Goal: Task Accomplishment & Management: Complete application form

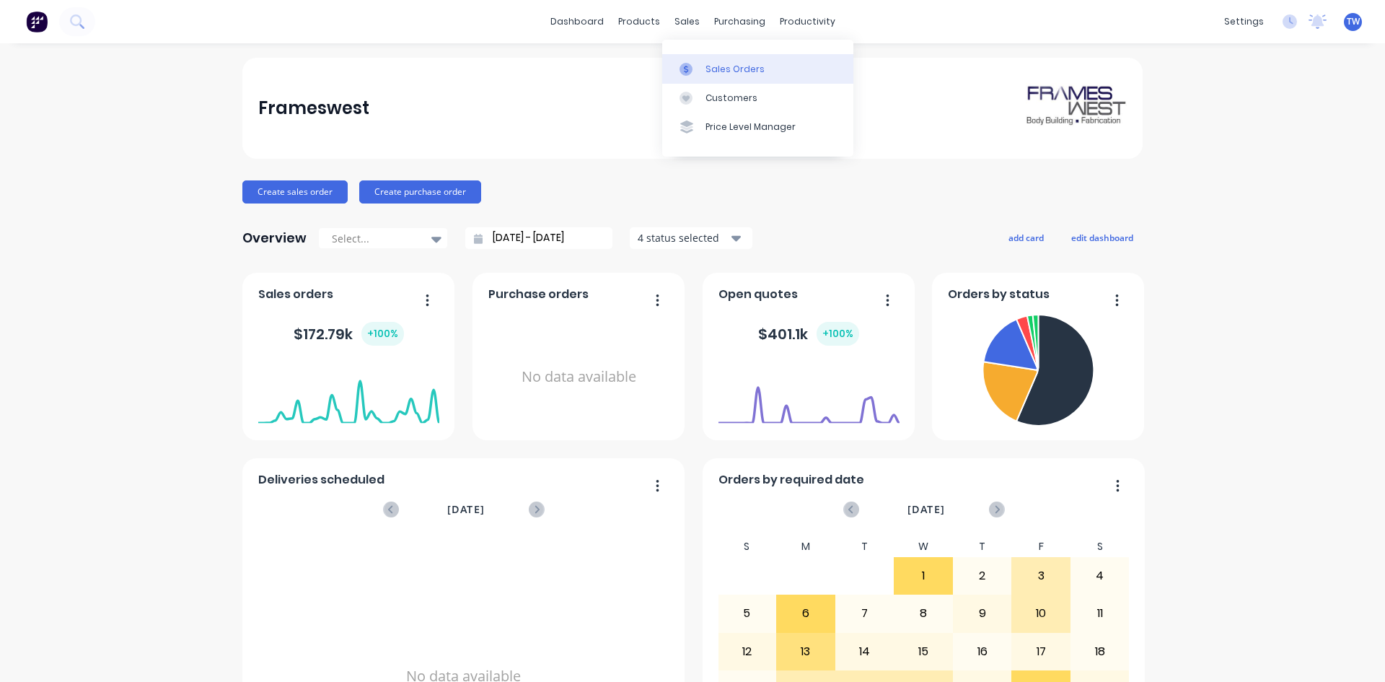
click at [750, 63] on div "Sales Orders" at bounding box center [735, 69] width 59 height 13
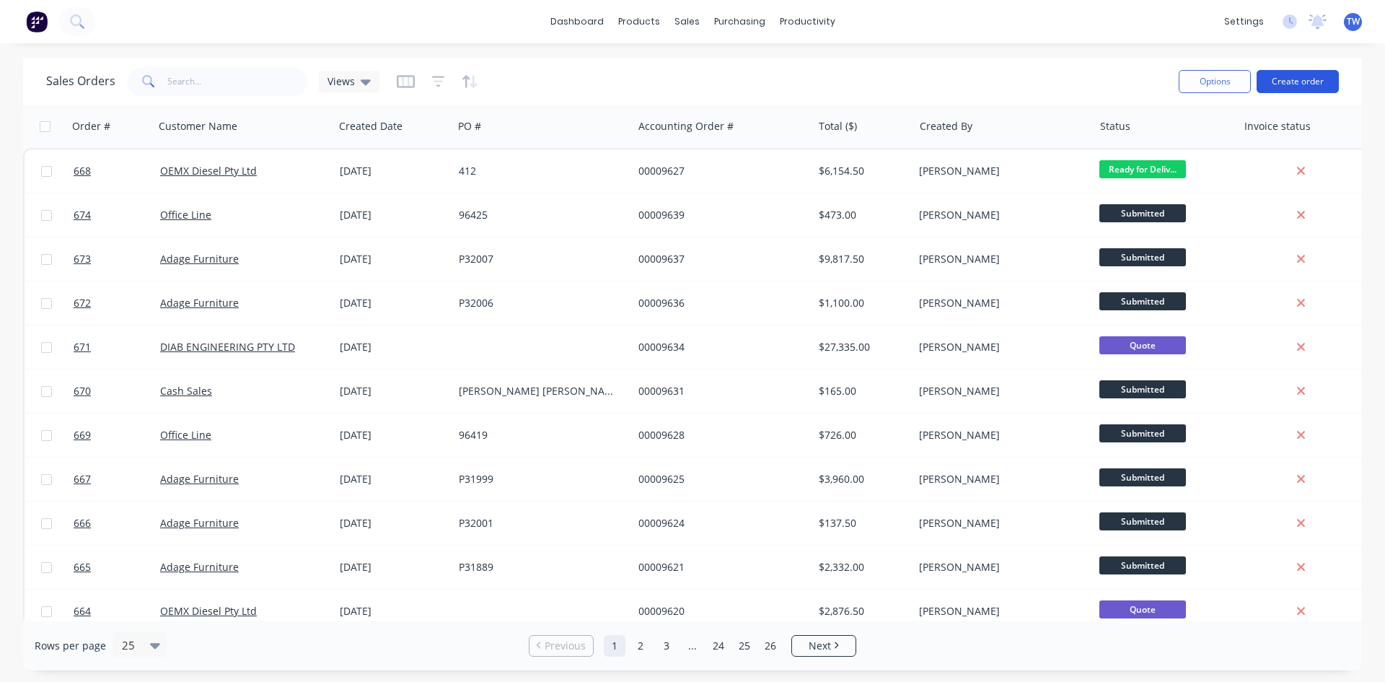
click at [1326, 87] on button "Create order" at bounding box center [1298, 81] width 82 height 23
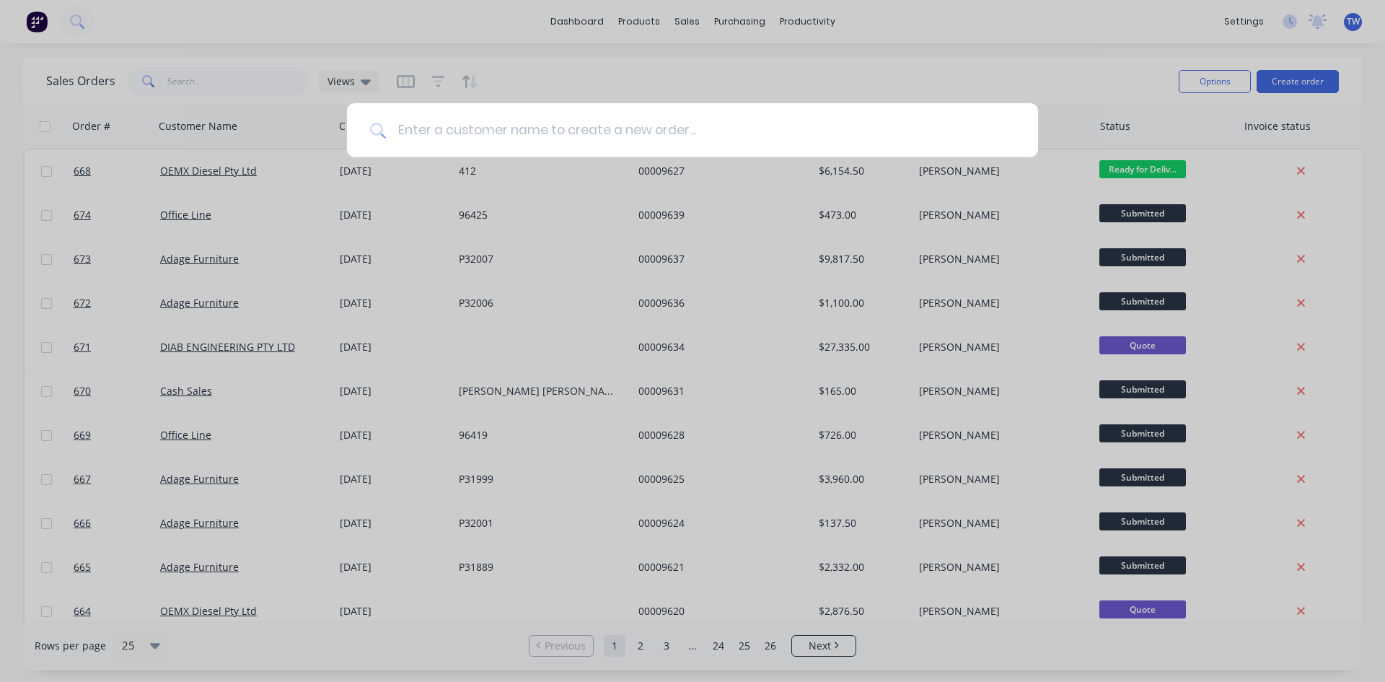
click at [627, 130] on input at bounding box center [700, 130] width 629 height 54
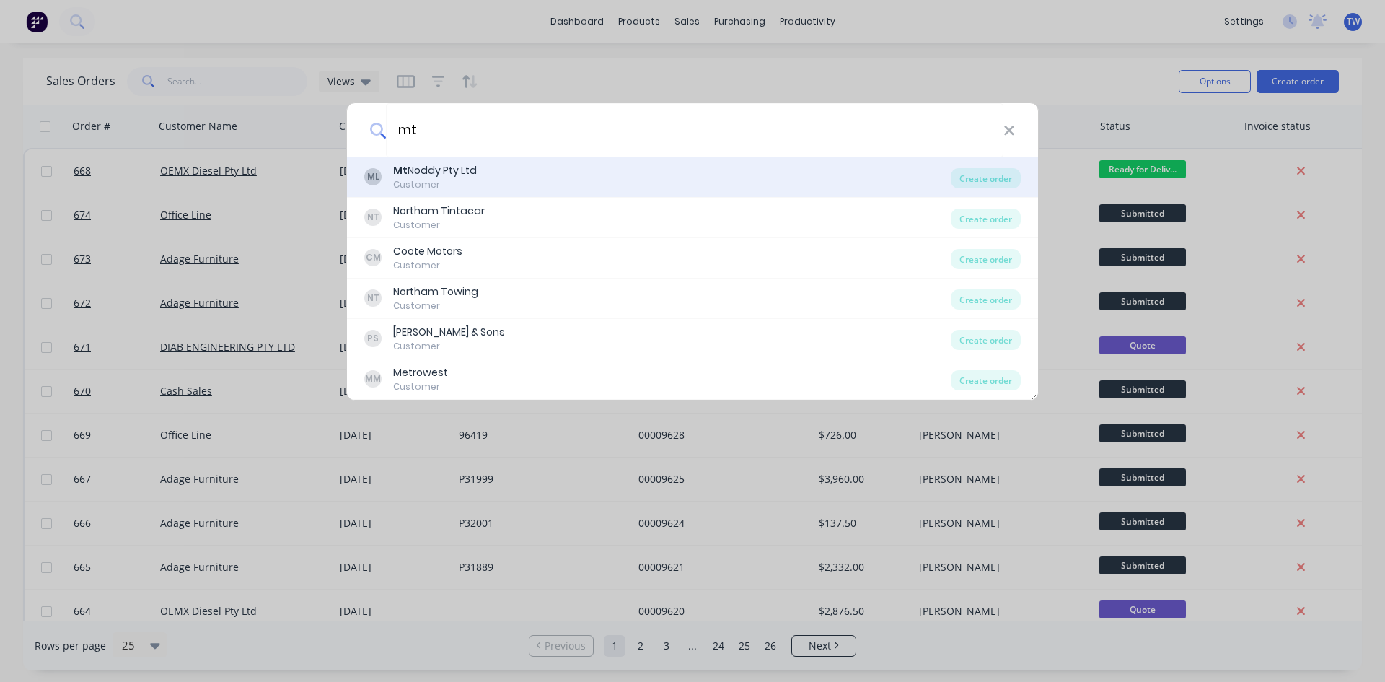
type input "mt"
click at [402, 167] on b "Mt" at bounding box center [400, 170] width 14 height 14
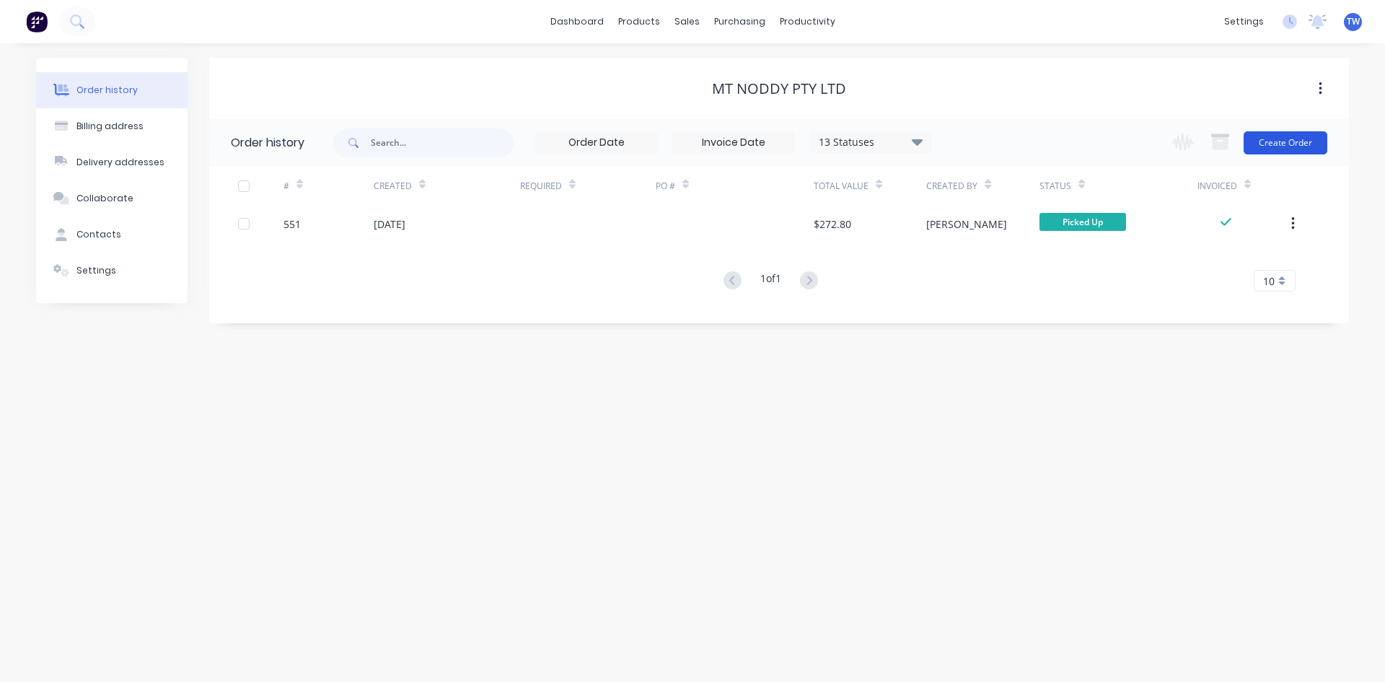
click at [1302, 146] on button "Create Order" at bounding box center [1286, 142] width 84 height 23
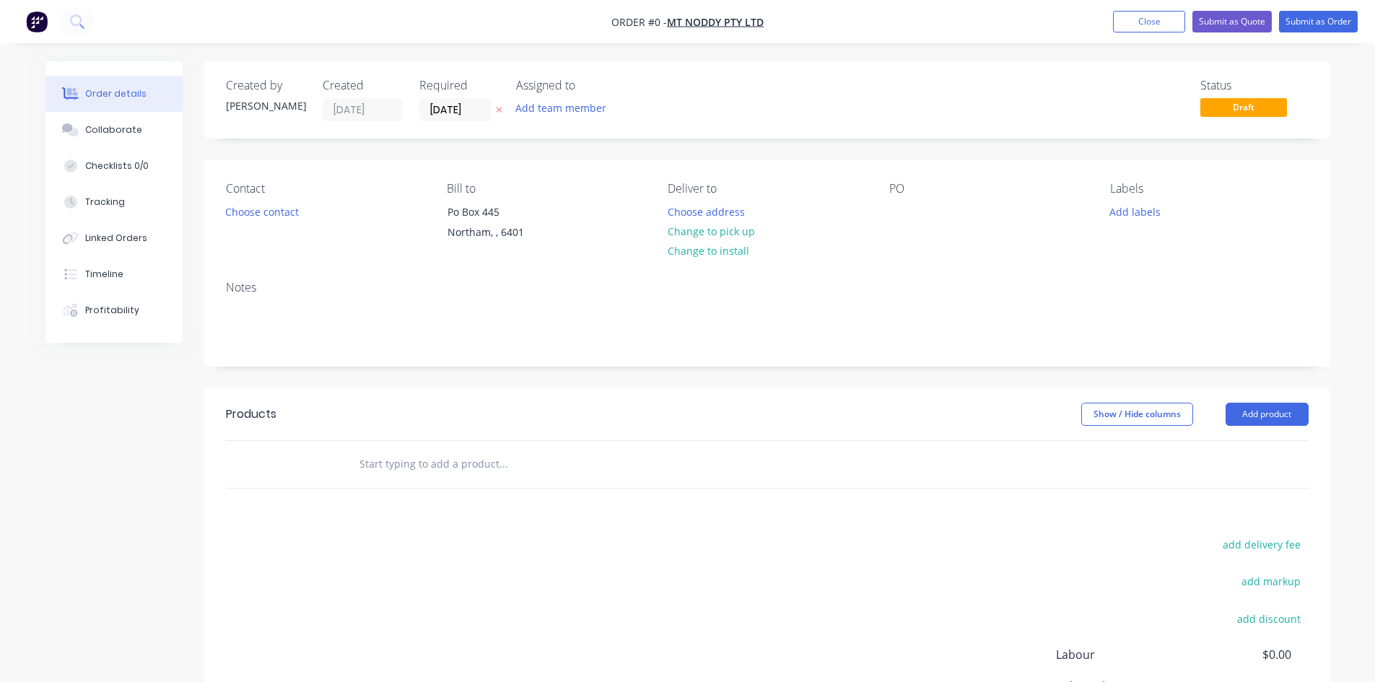
click at [499, 108] on icon "button" at bounding box center [499, 109] width 6 height 9
click at [737, 232] on button "Change to pick up" at bounding box center [711, 231] width 102 height 19
click at [908, 214] on div at bounding box center [900, 211] width 23 height 21
click at [1165, 17] on button "Close" at bounding box center [1149, 22] width 72 height 22
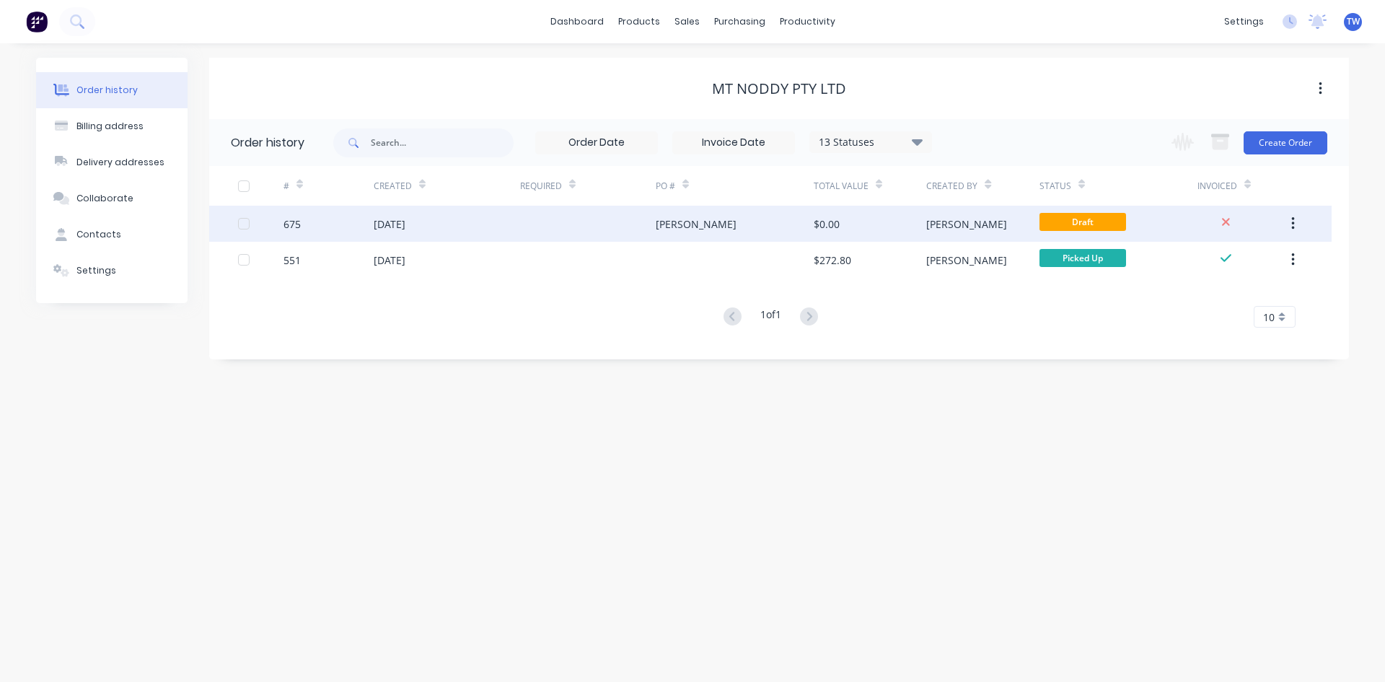
click at [1295, 226] on button "button" at bounding box center [1293, 224] width 34 height 26
click at [1221, 255] on div "Archive" at bounding box center [1241, 261] width 111 height 21
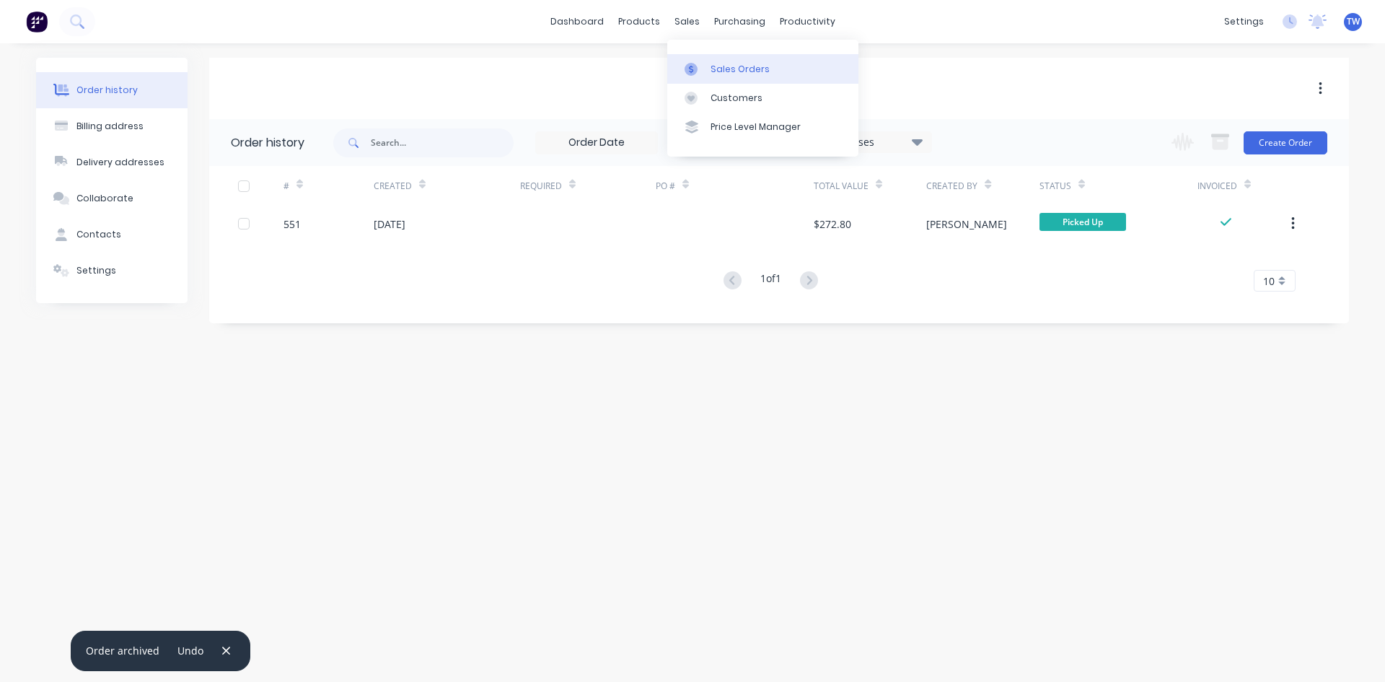
click at [730, 63] on div "Sales Orders" at bounding box center [740, 69] width 59 height 13
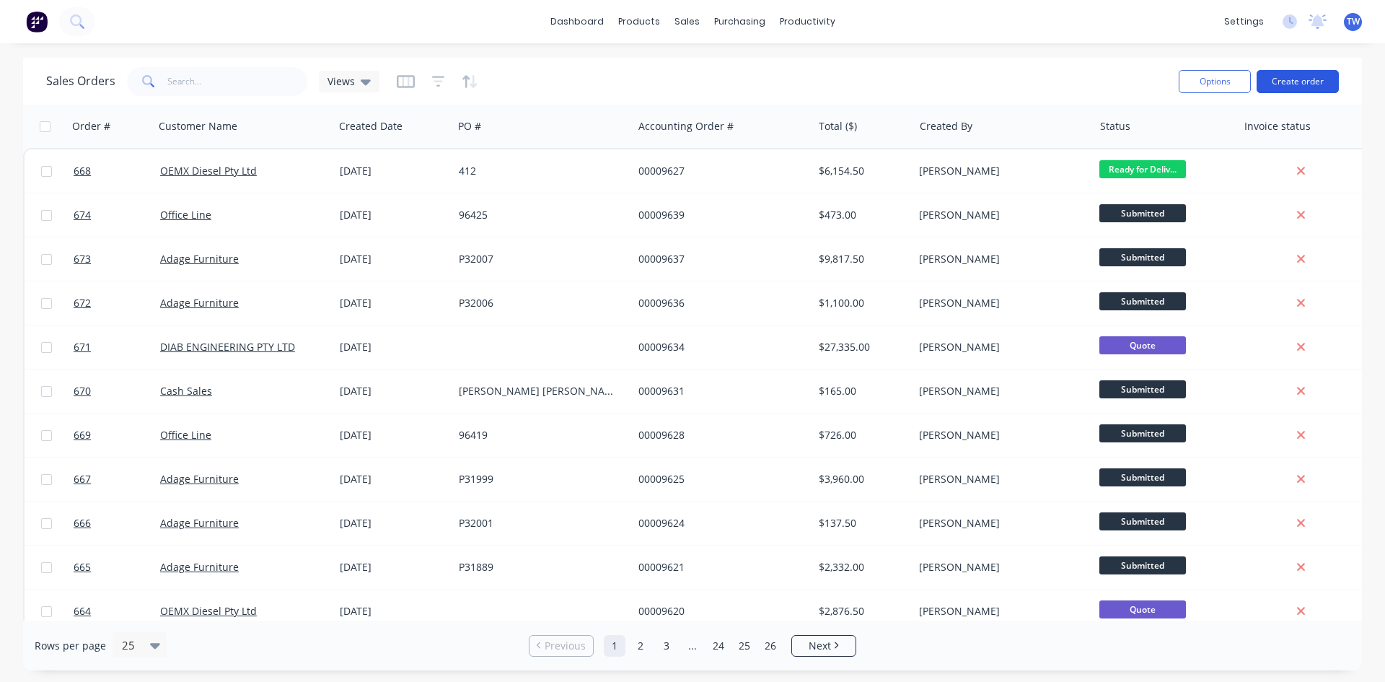
click at [1295, 82] on button "Create order" at bounding box center [1298, 81] width 82 height 23
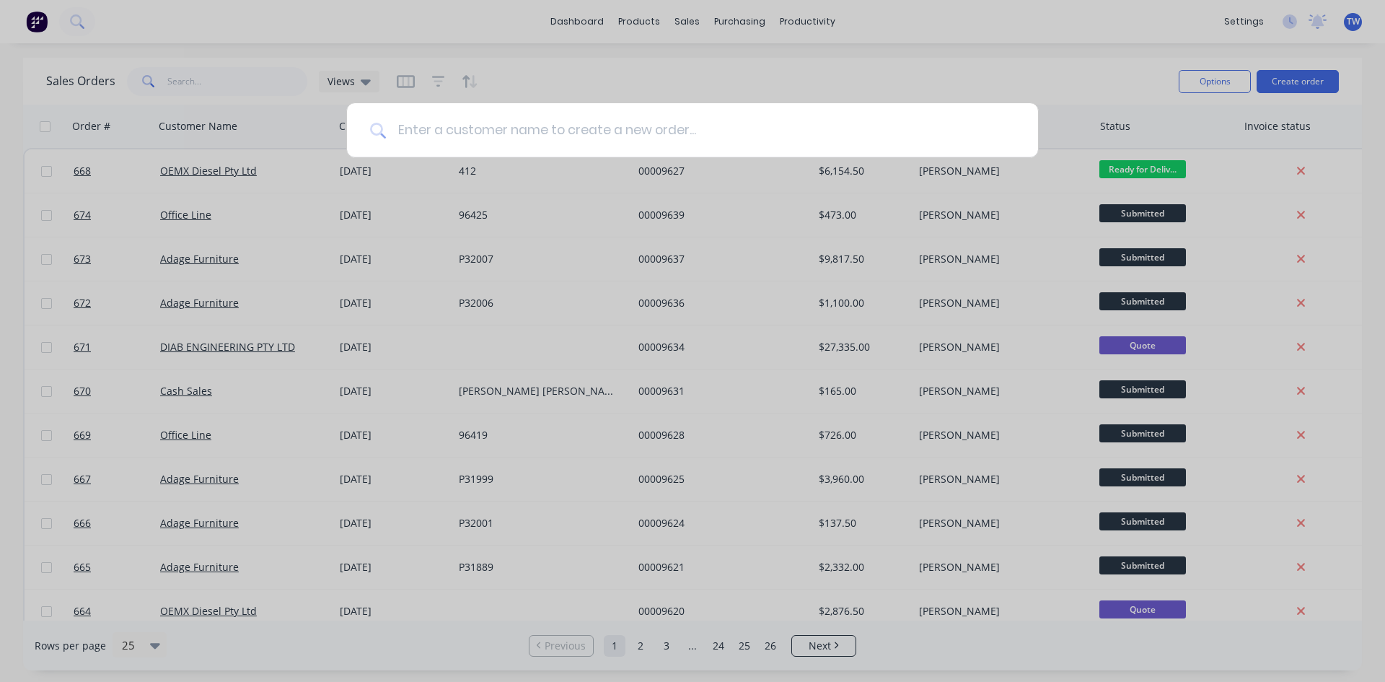
click at [553, 131] on input at bounding box center [700, 130] width 629 height 54
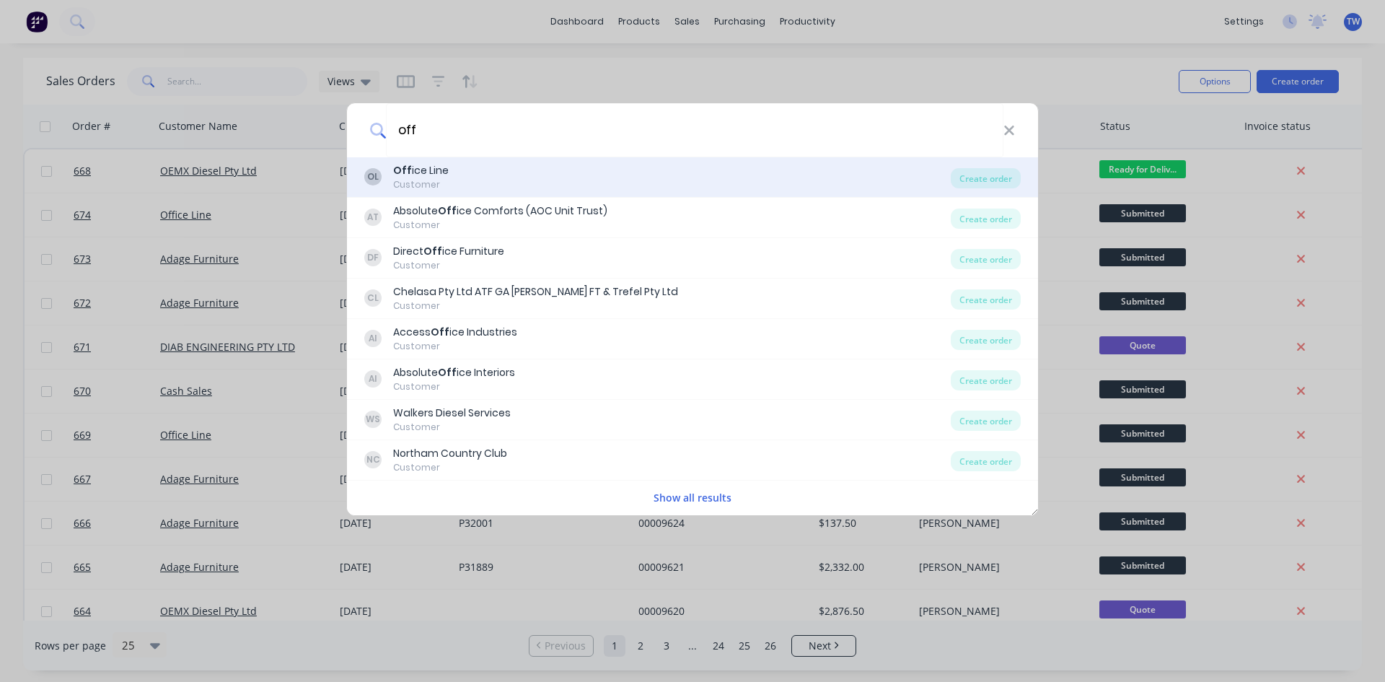
type input "off"
click at [556, 183] on div "OL Off ice Line Customer" at bounding box center [657, 177] width 587 height 28
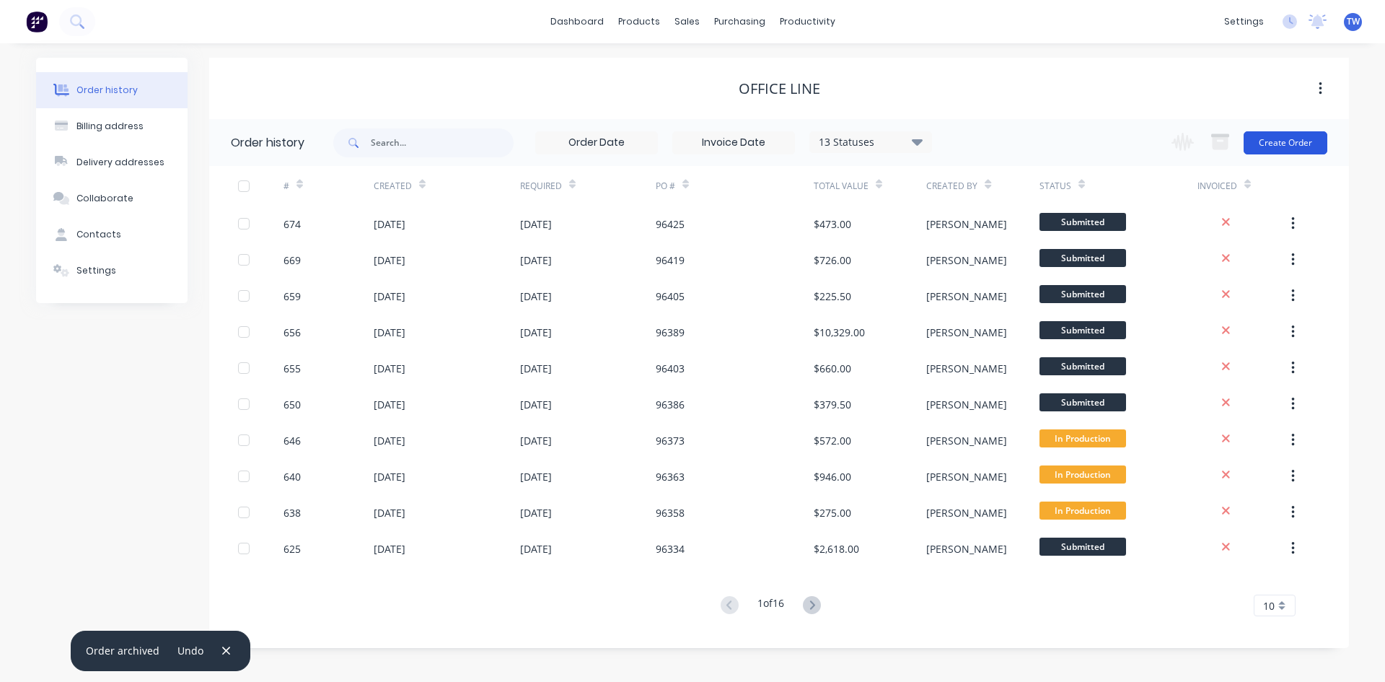
click at [1258, 144] on button "Create Order" at bounding box center [1286, 142] width 84 height 23
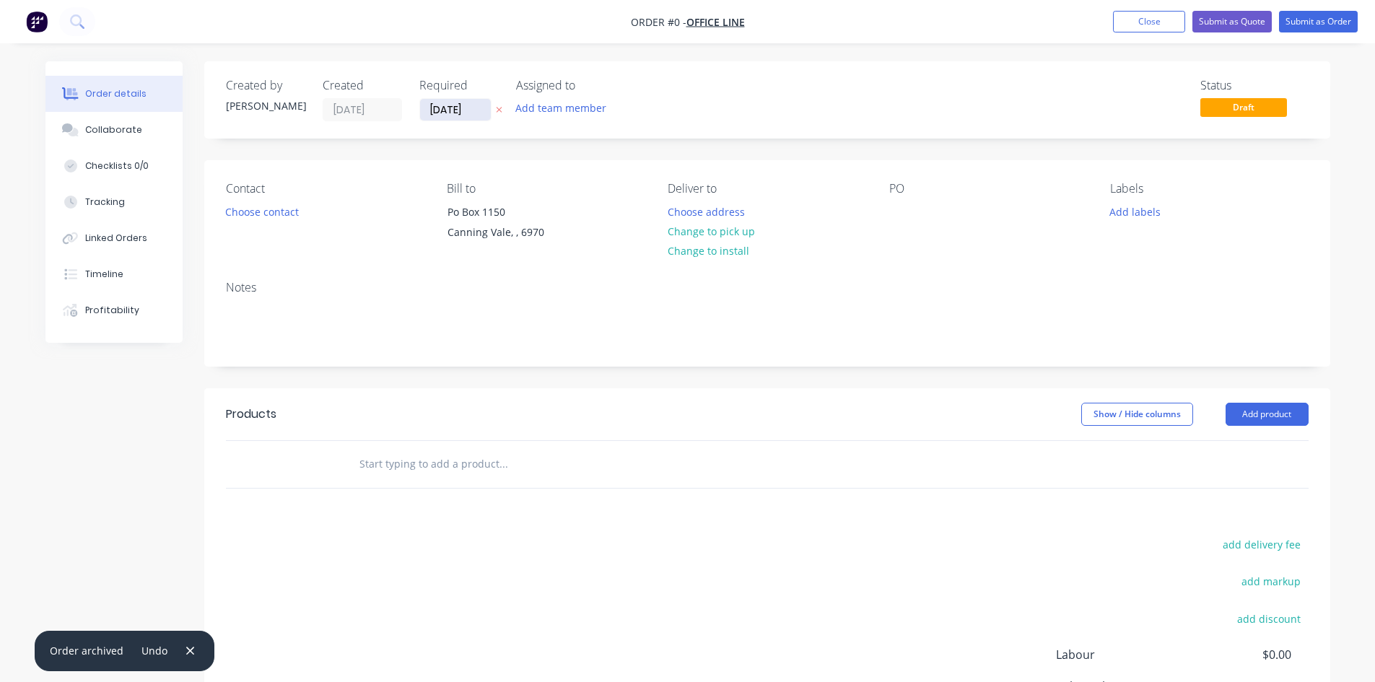
click at [466, 115] on input "[DATE]" at bounding box center [455, 110] width 71 height 22
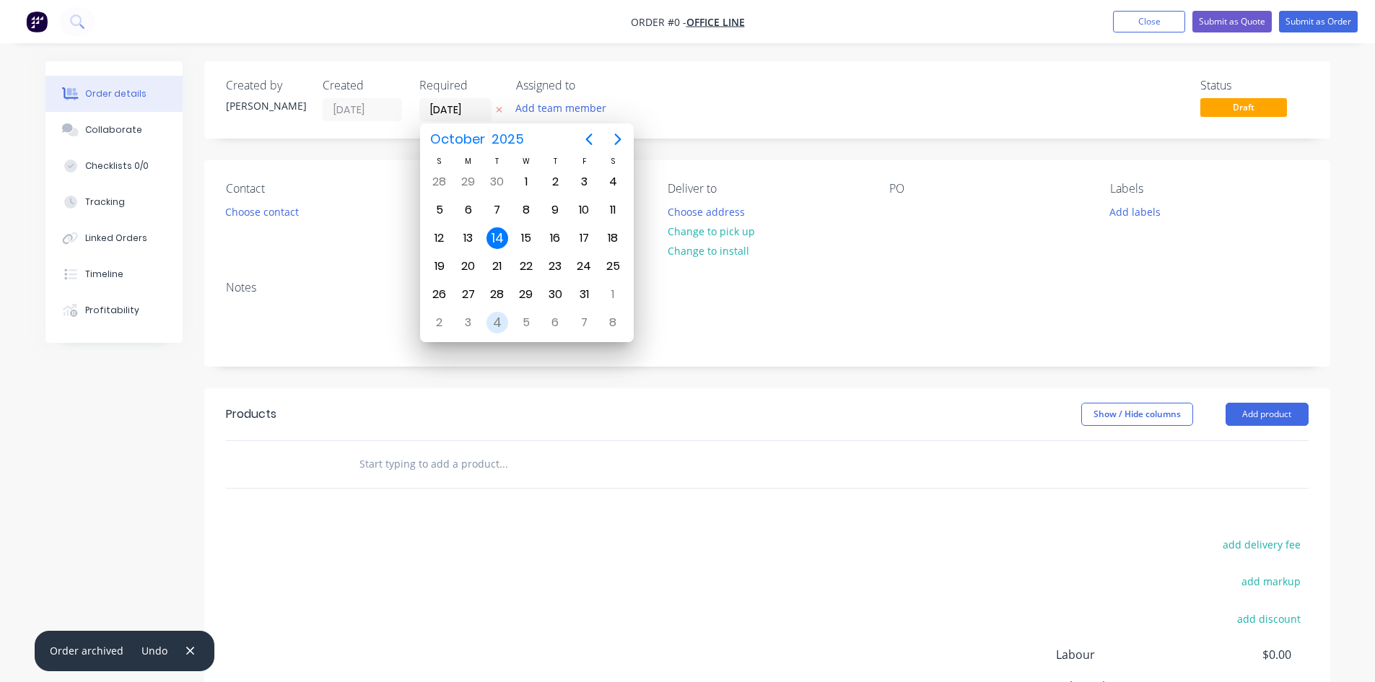
click at [495, 326] on div "4" at bounding box center [497, 323] width 22 height 22
type input "[DATE]"
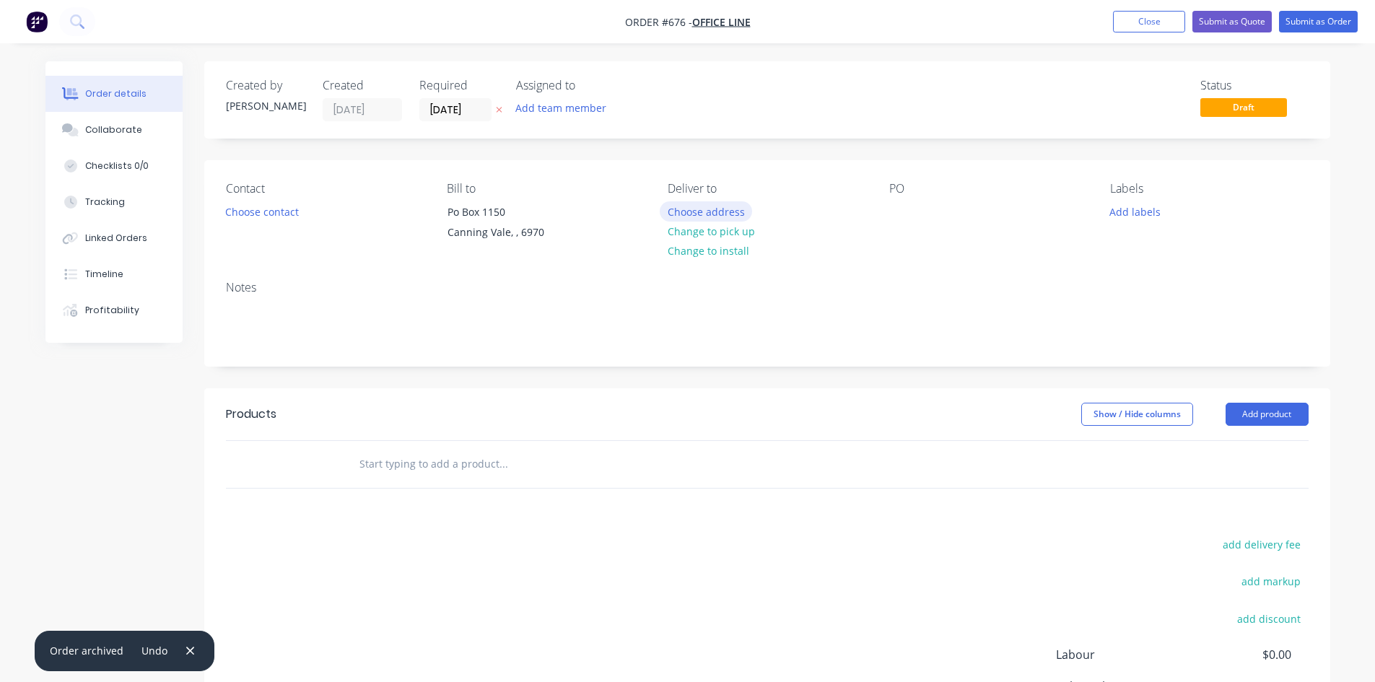
click at [732, 213] on button "Choose address" at bounding box center [706, 210] width 92 height 19
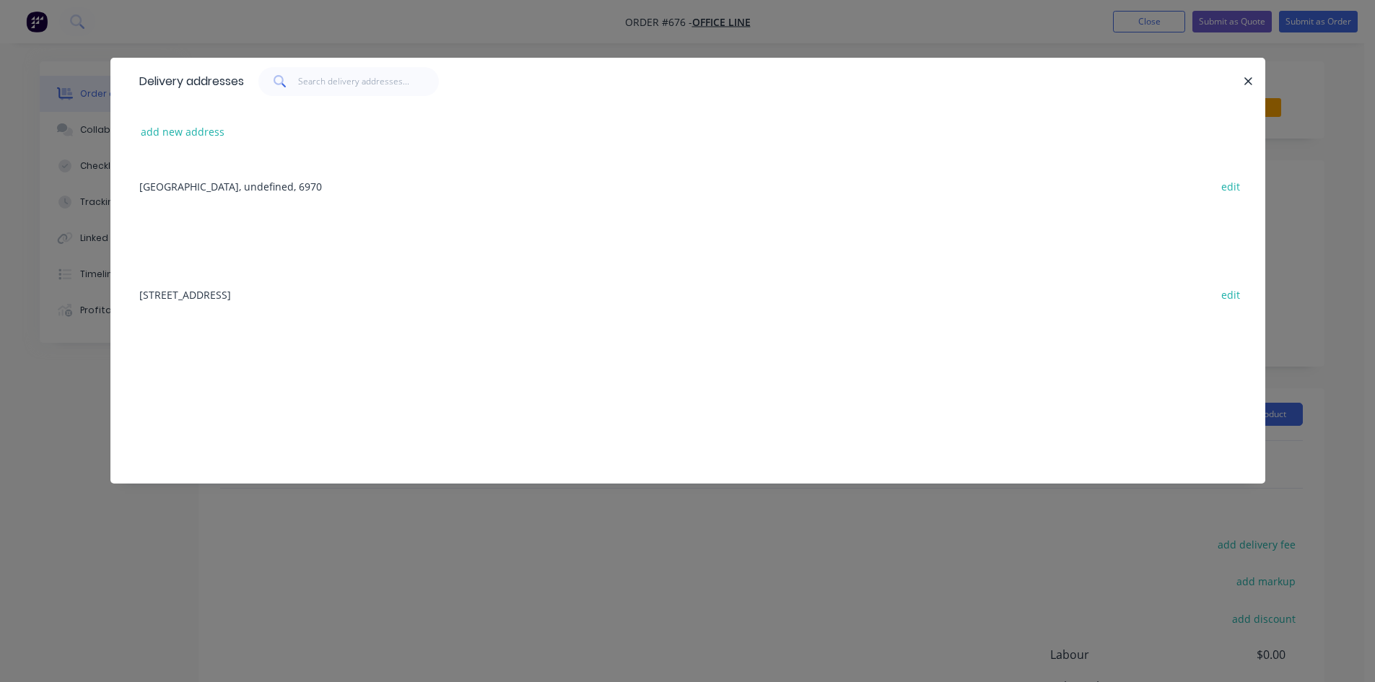
click at [330, 290] on div "[STREET_ADDRESS] edit" at bounding box center [687, 294] width 1111 height 54
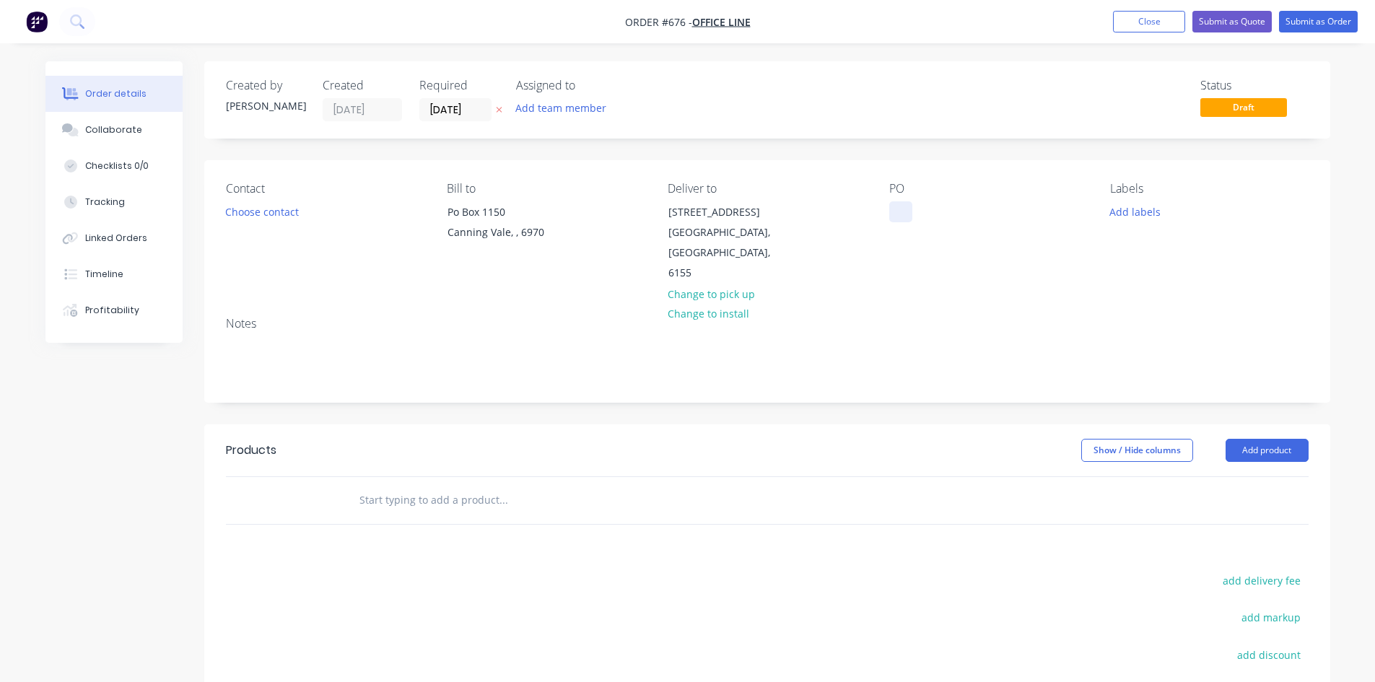
click at [906, 207] on div at bounding box center [900, 211] width 23 height 21
click at [1294, 439] on button "Add product" at bounding box center [1266, 450] width 83 height 23
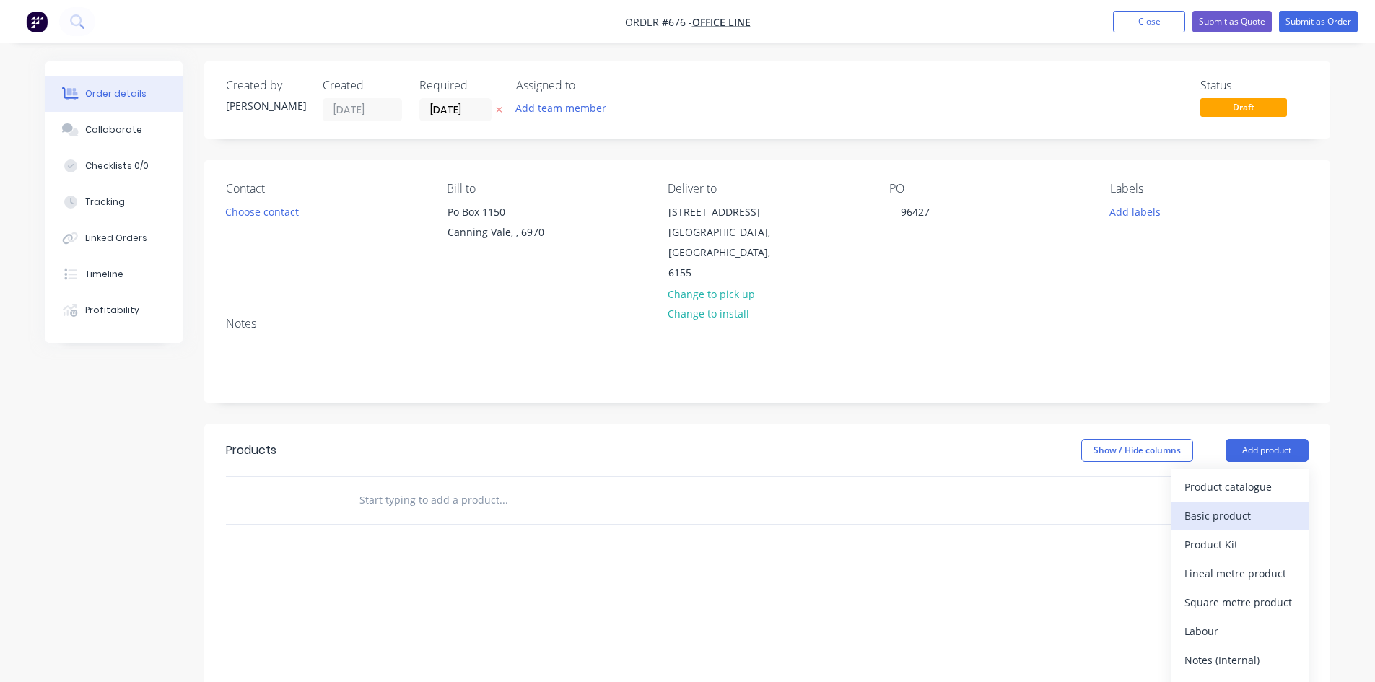
click at [1241, 505] on div "Basic product" at bounding box center [1239, 515] width 111 height 21
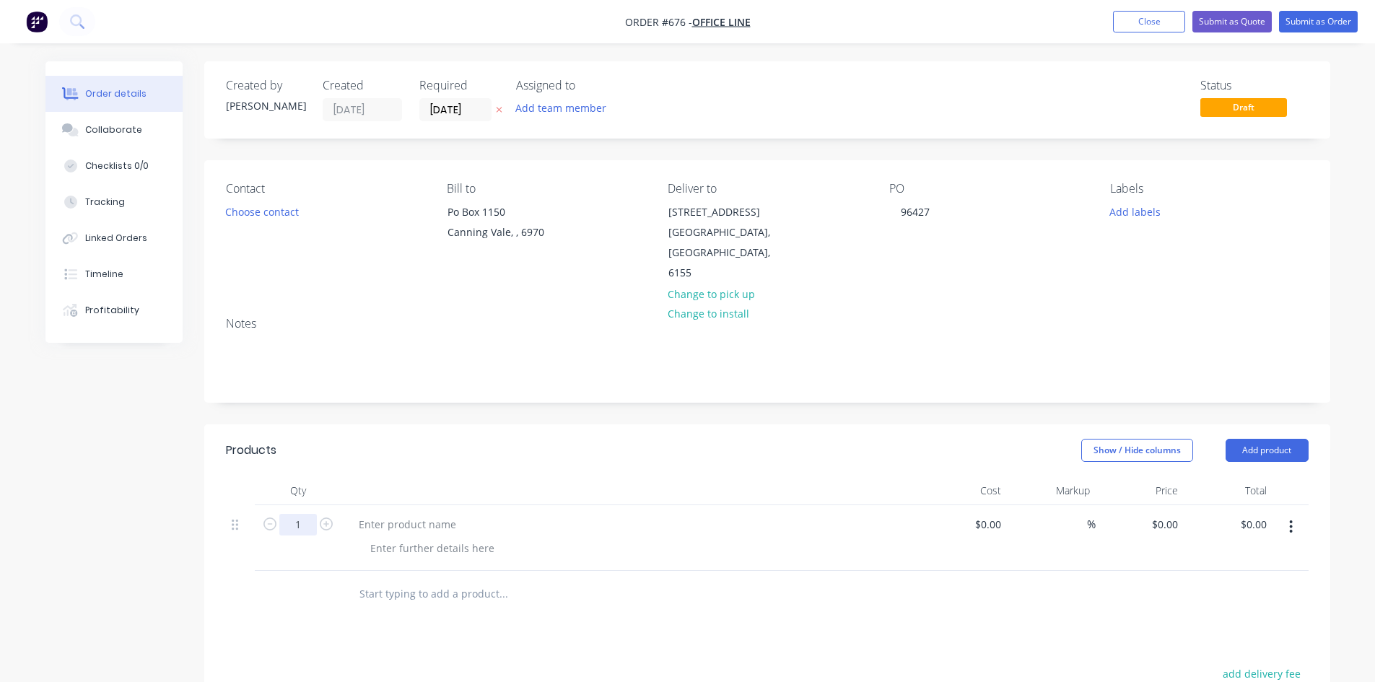
click at [308, 514] on input "1" at bounding box center [298, 525] width 38 height 22
type input "4"
click at [395, 514] on div at bounding box center [407, 524] width 121 height 21
click at [400, 514] on div at bounding box center [407, 524] width 121 height 21
paste div
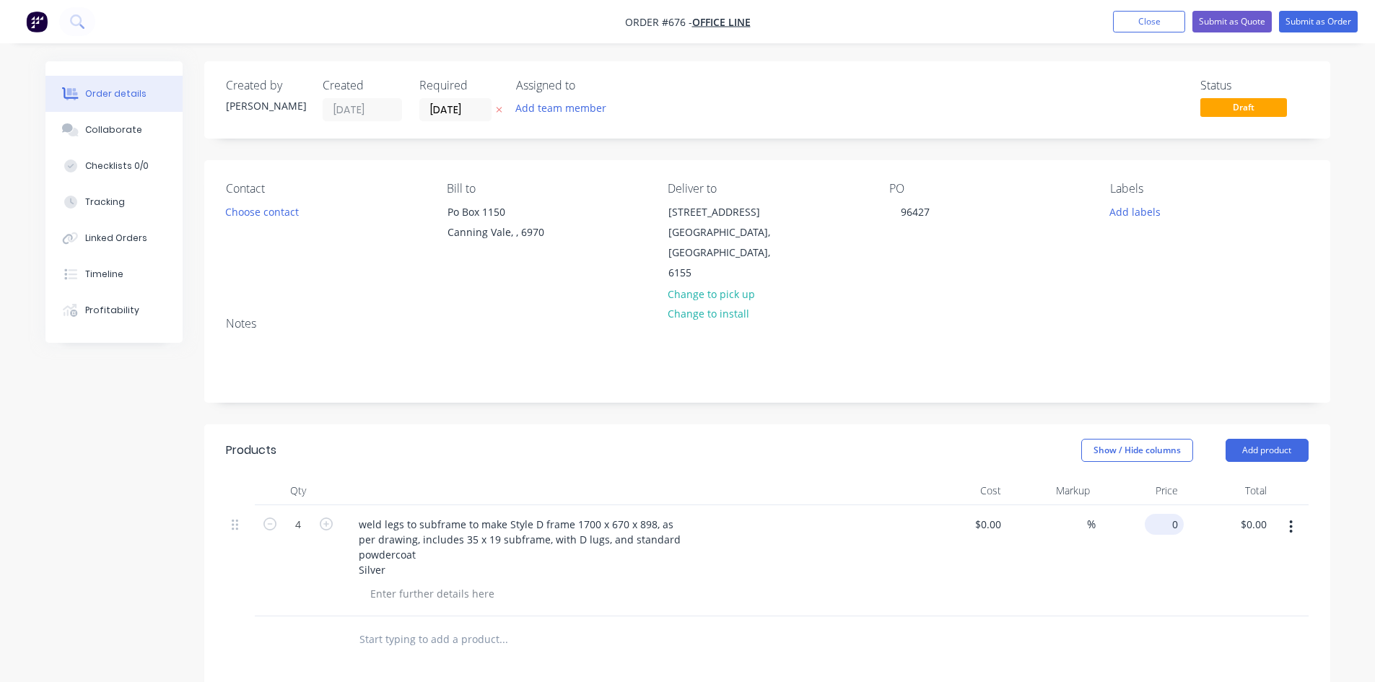
click at [1177, 514] on input "0" at bounding box center [1166, 524] width 33 height 21
type input "$115.00"
type input "$460.00"
click at [1322, 27] on button "Submit as Order" at bounding box center [1318, 22] width 79 height 22
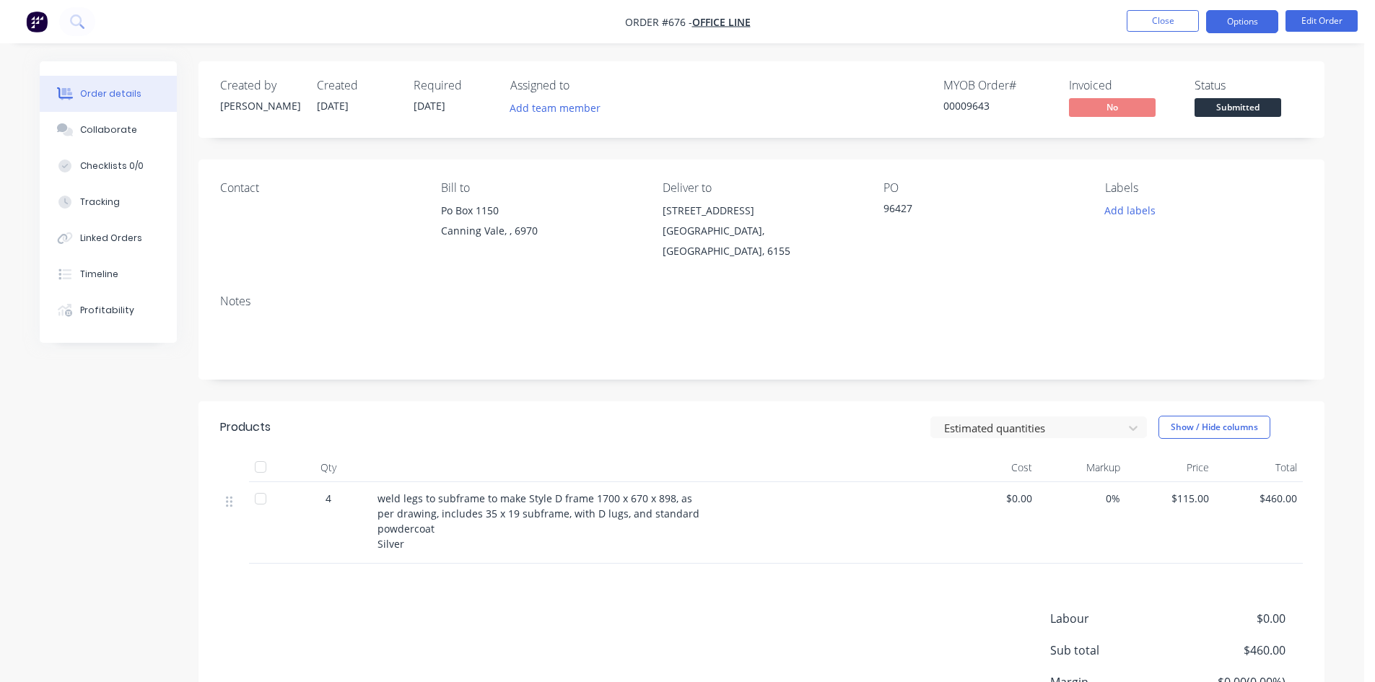
click at [1238, 19] on button "Options" at bounding box center [1242, 21] width 72 height 23
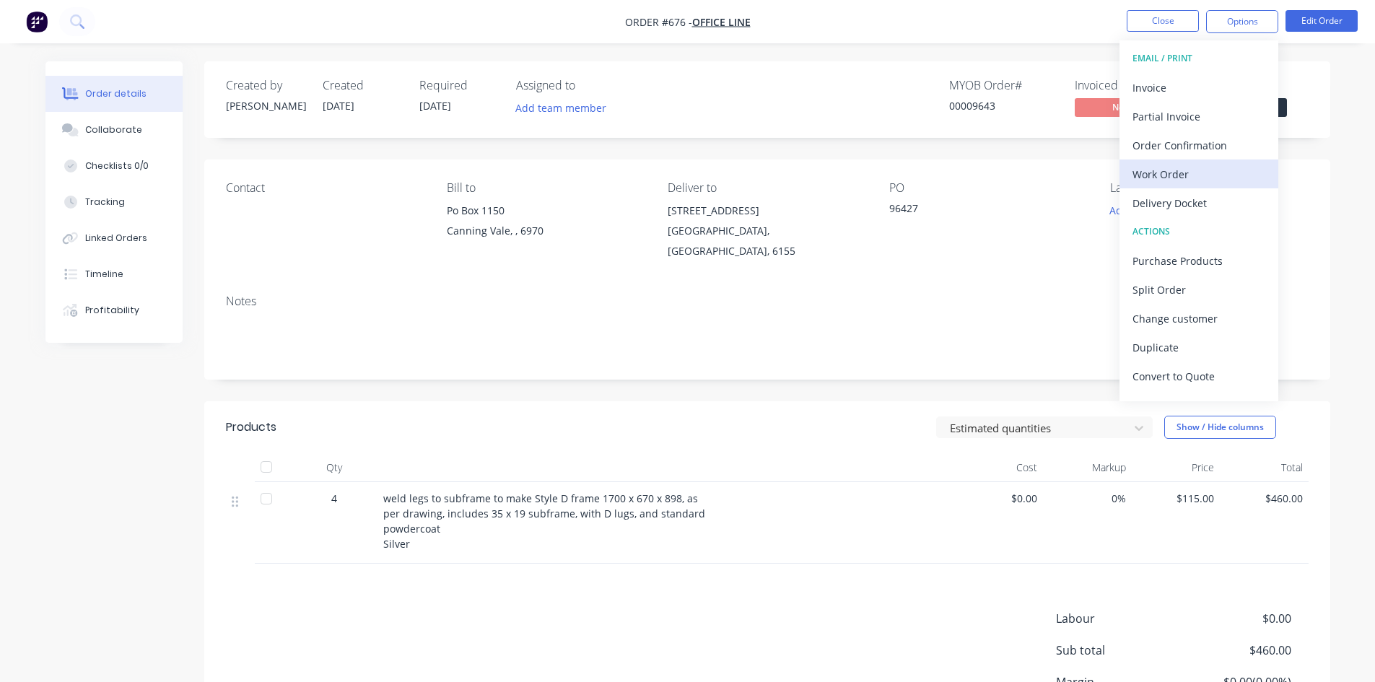
click at [1186, 167] on div "Work Order" at bounding box center [1198, 174] width 133 height 21
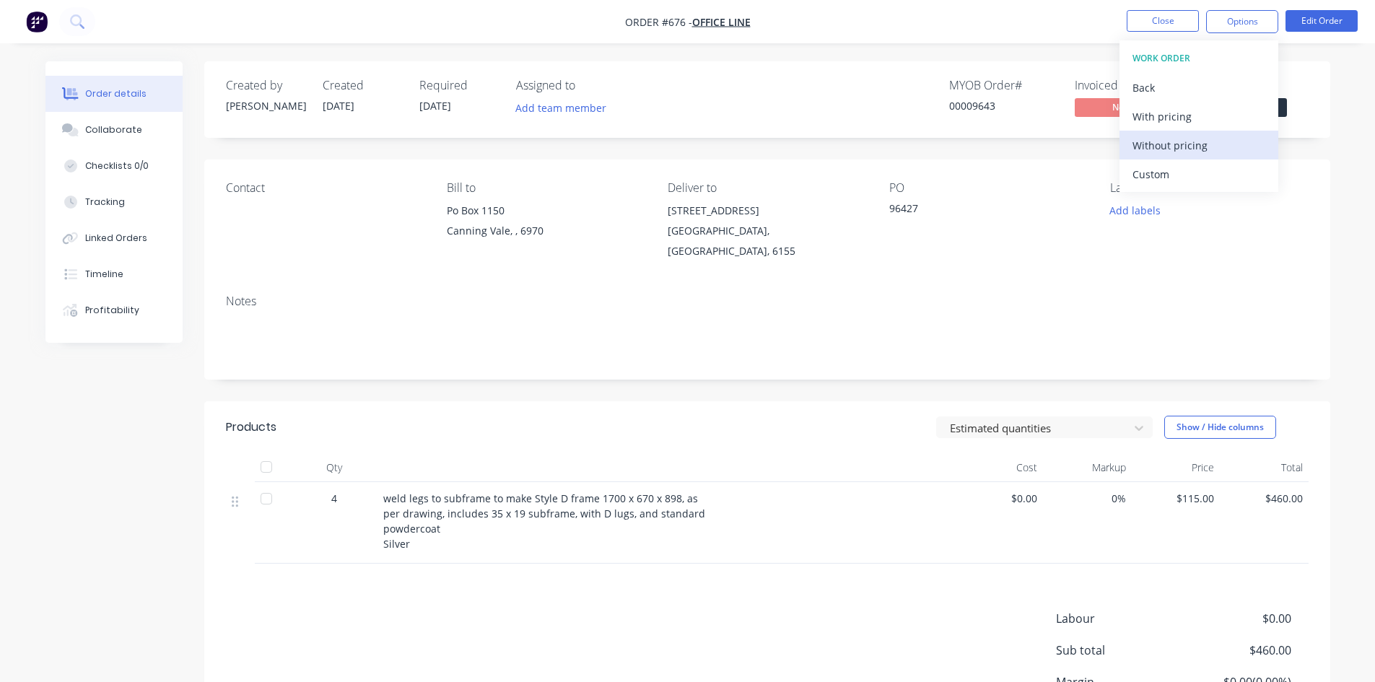
click at [1183, 154] on div "Without pricing" at bounding box center [1198, 145] width 133 height 21
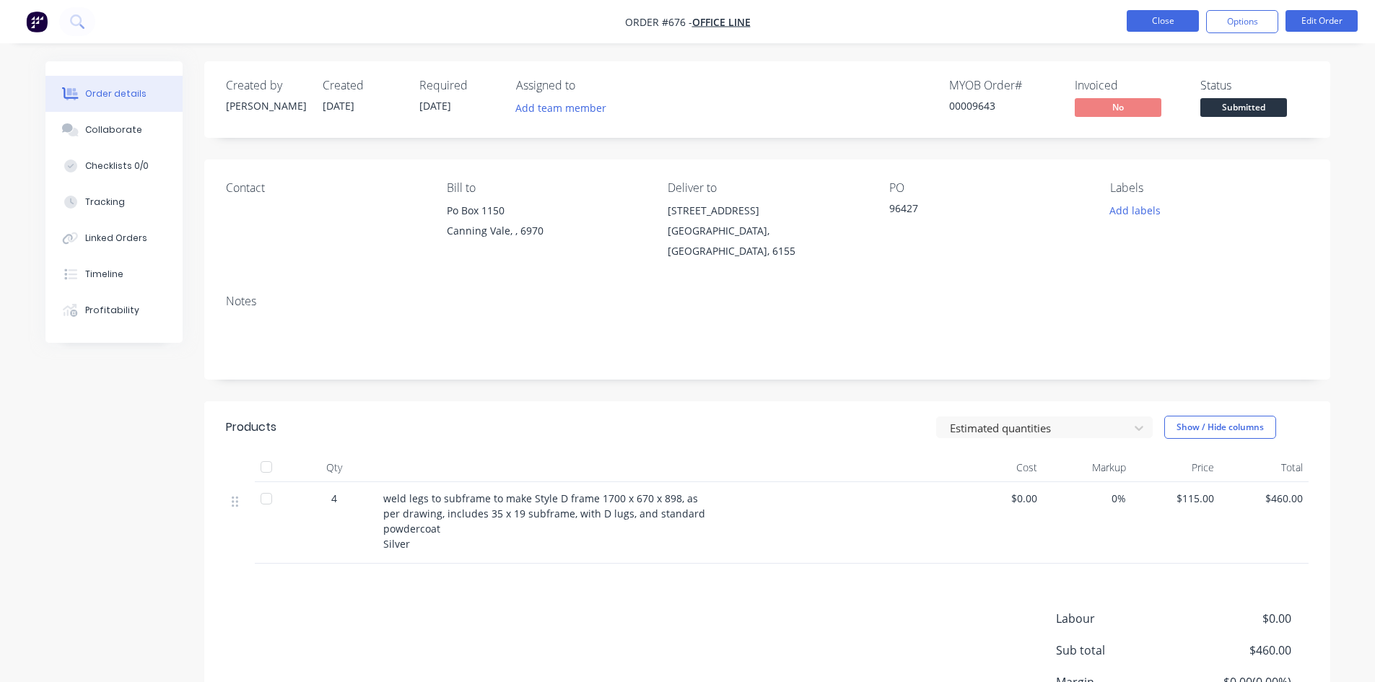
click at [1174, 23] on button "Close" at bounding box center [1162, 21] width 72 height 22
